Goal: Task Accomplishment & Management: Use online tool/utility

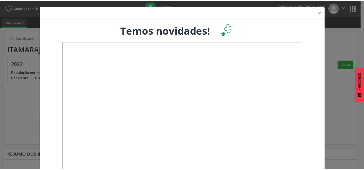
scroll to position [27, 0]
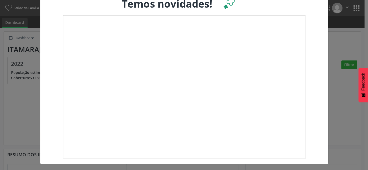
click at [321, 101] on div at bounding box center [184, 87] width 280 height 145
click at [332, 94] on div "× Temos novidades!" at bounding box center [184, 85] width 368 height 170
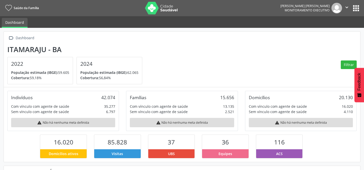
click at [355, 7] on button "apps" at bounding box center [356, 8] width 9 height 9
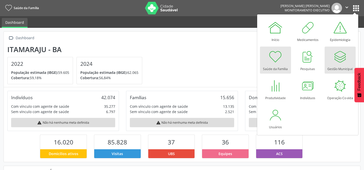
click at [333, 66] on div "Gestão Municipal" at bounding box center [339, 67] width 25 height 7
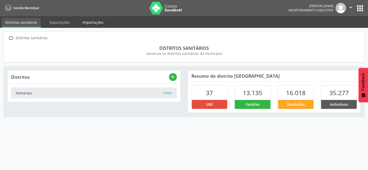
click at [86, 23] on link "Importações" at bounding box center [93, 22] width 28 height 9
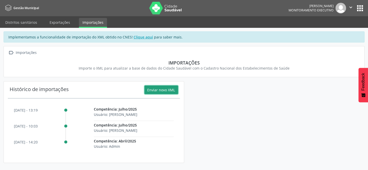
click at [167, 89] on button "Enviar novo XML" at bounding box center [161, 89] width 34 height 9
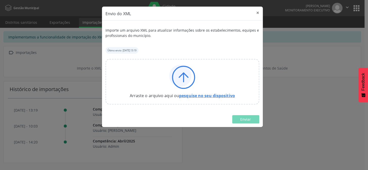
click at [195, 94] on link "pesquise no seu dispositivo" at bounding box center [207, 96] width 56 height 6
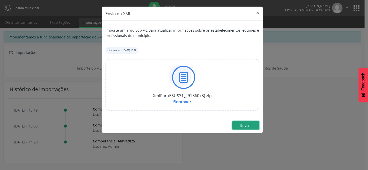
click at [237, 126] on button "Enviar" at bounding box center [245, 125] width 27 height 9
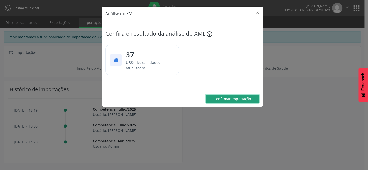
click at [229, 99] on span "Confirmar importação" at bounding box center [231, 98] width 37 height 5
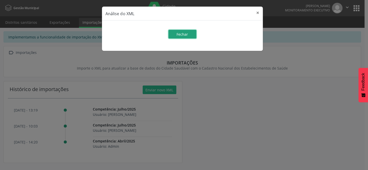
click at [191, 33] on button "Fechar" at bounding box center [182, 34] width 28 height 9
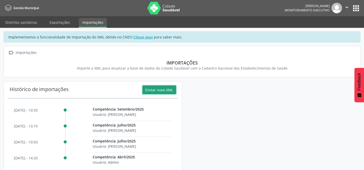
click at [347, 5] on icon "" at bounding box center [347, 8] width 6 height 6
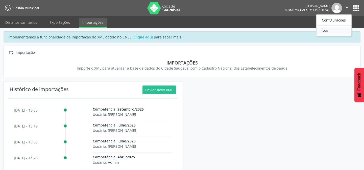
click at [324, 31] on link "Sair" at bounding box center [334, 30] width 35 height 7
